Goal: Navigation & Orientation: Find specific page/section

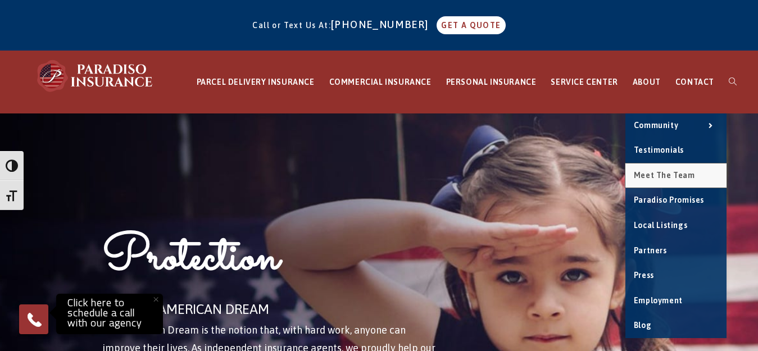
click at [663, 165] on link "Meet the Team" at bounding box center [675, 176] width 101 height 25
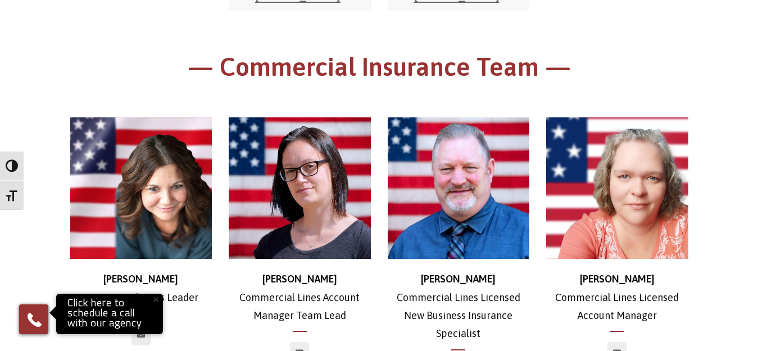
scroll to position [507, 0]
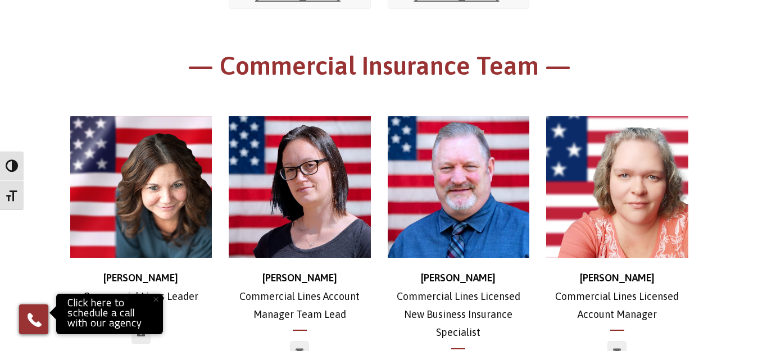
click at [156, 299] on button "×" at bounding box center [155, 299] width 25 height 25
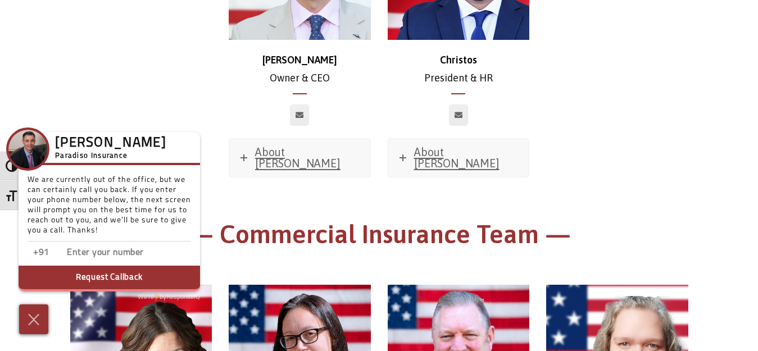
scroll to position [0, 0]
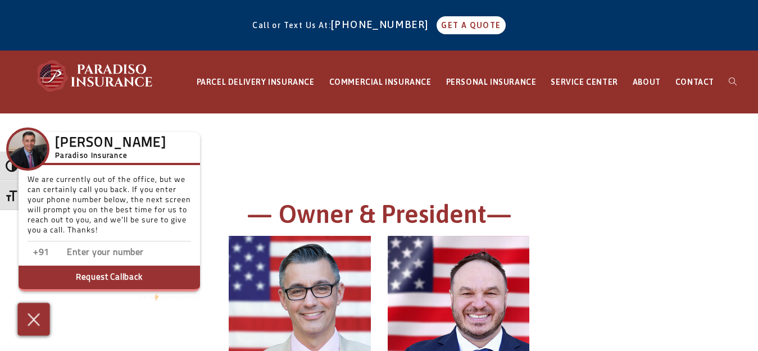
click at [41, 319] on img at bounding box center [34, 320] width 19 height 20
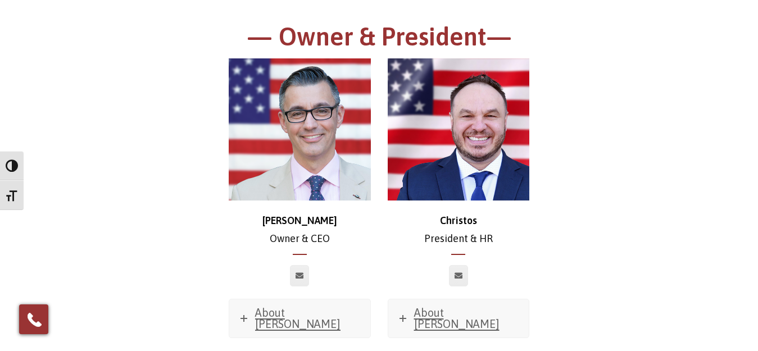
scroll to position [225, 0]
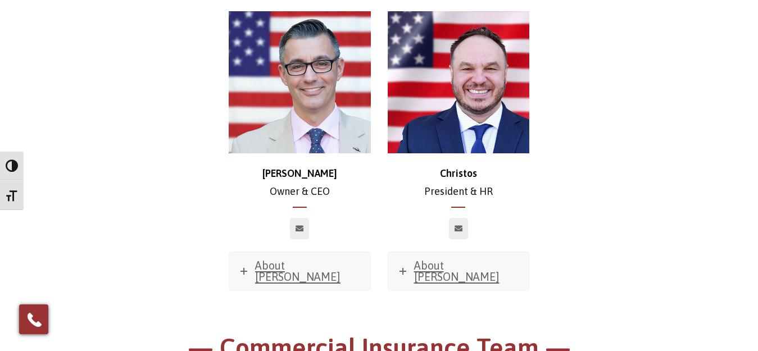
click at [297, 173] on strong "[PERSON_NAME]" at bounding box center [299, 173] width 75 height 12
copy strong "[PERSON_NAME]"
click at [286, 190] on p "[PERSON_NAME] & CEO" at bounding box center [300, 183] width 142 height 37
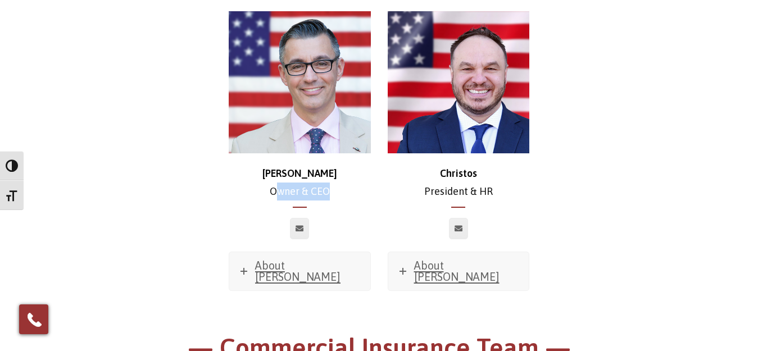
click at [286, 190] on p "[PERSON_NAME] & CEO" at bounding box center [300, 183] width 142 height 37
copy div "Owner & CEO"
click at [461, 173] on strong "Christos" at bounding box center [458, 173] width 37 height 12
copy strong "Christos"
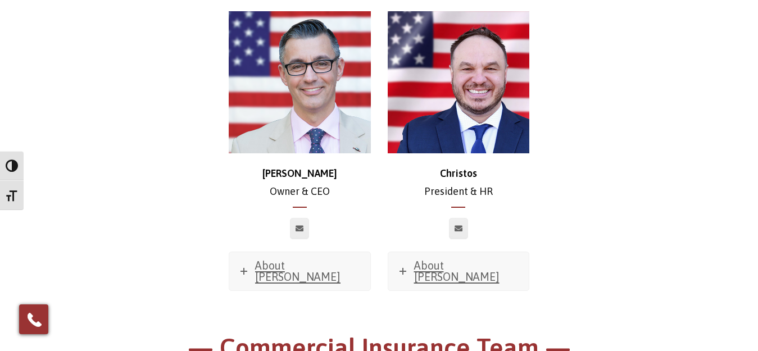
click at [459, 191] on p "[PERSON_NAME] President & HR" at bounding box center [459, 183] width 142 height 37
copy div "President & HR"
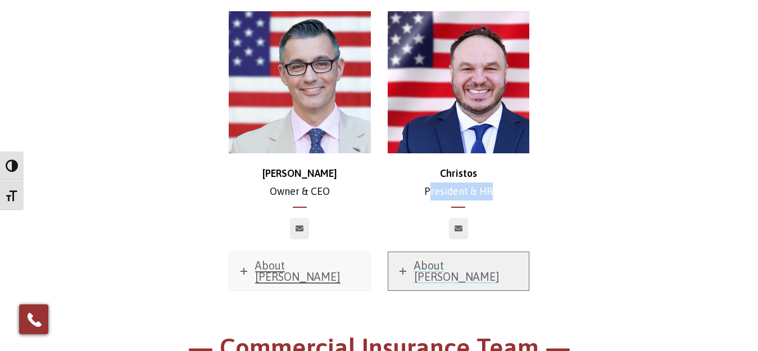
click at [409, 267] on link "About [PERSON_NAME]" at bounding box center [458, 271] width 141 height 38
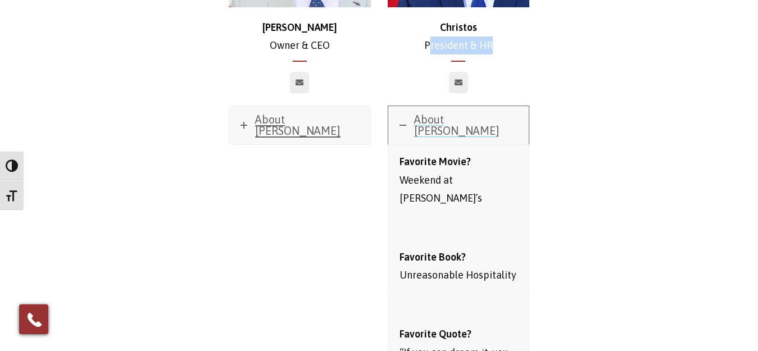
scroll to position [337, 0]
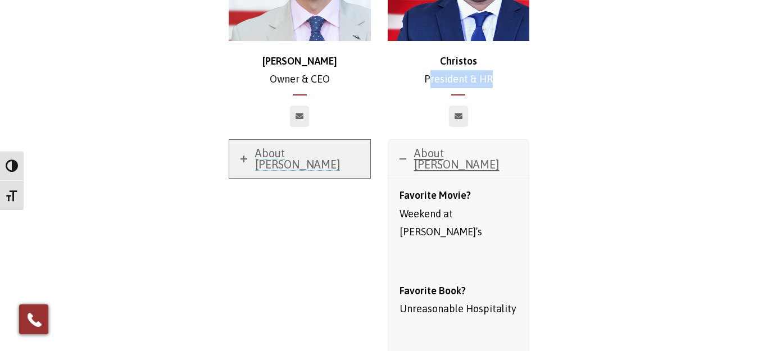
click at [244, 156] on icon at bounding box center [244, 159] width 7 height 7
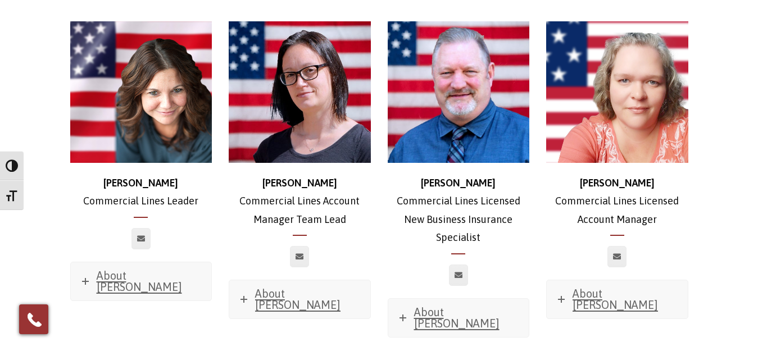
scroll to position [1293, 0]
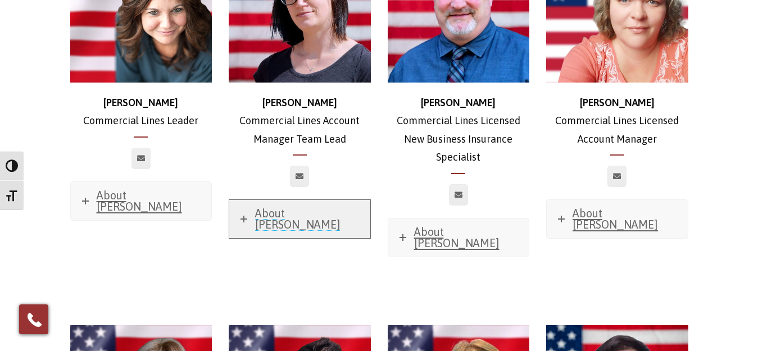
click at [285, 207] on span "About [PERSON_NAME]" at bounding box center [297, 219] width 85 height 24
